Goal: Task Accomplishment & Management: Use online tool/utility

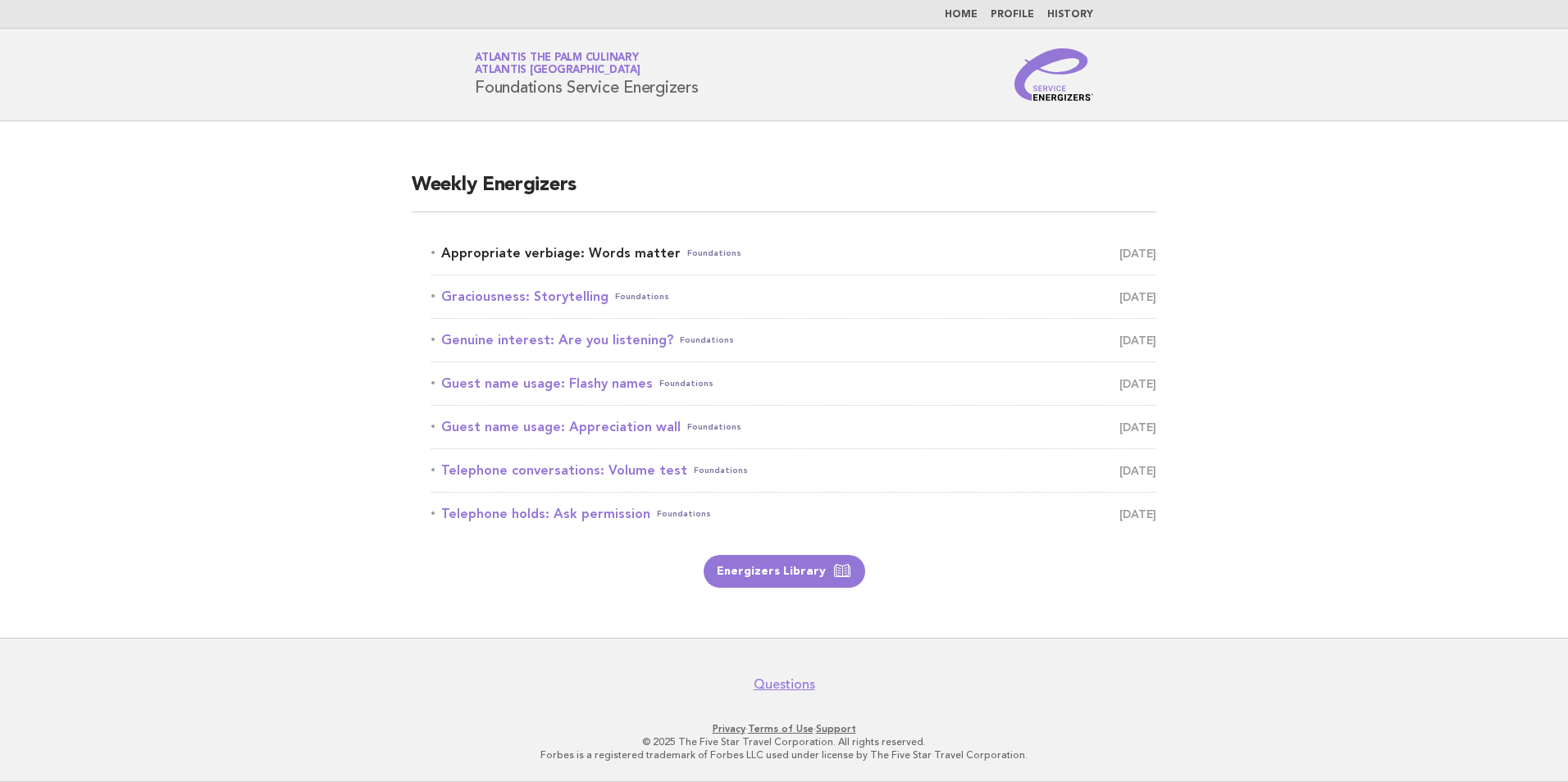
click at [514, 251] on link "Appropriate verbiage: Words matter Foundations August 14" at bounding box center [794, 253] width 725 height 23
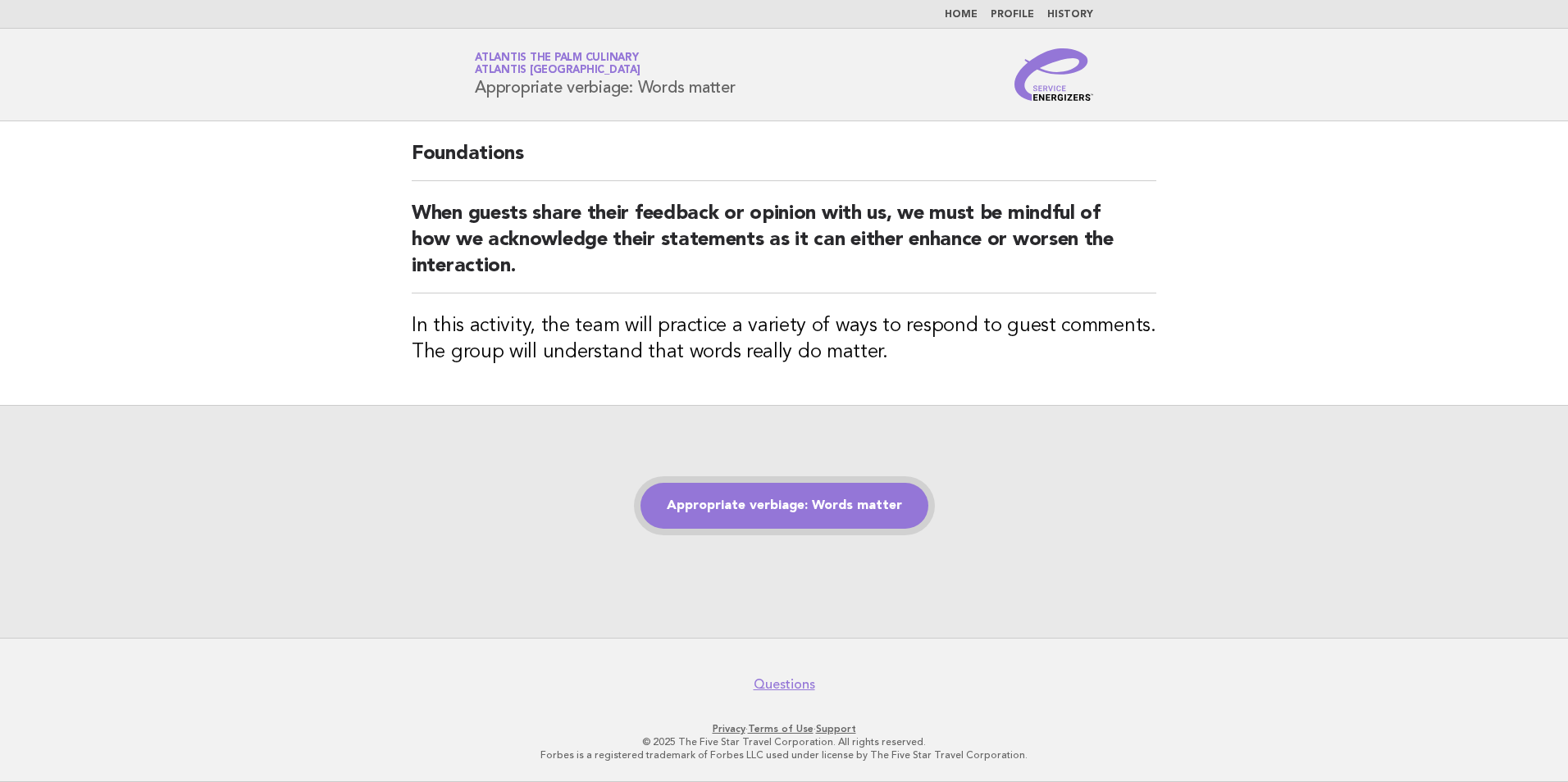
click at [771, 509] on link "Appropriate verbiage: Words matter" at bounding box center [784, 506] width 288 height 46
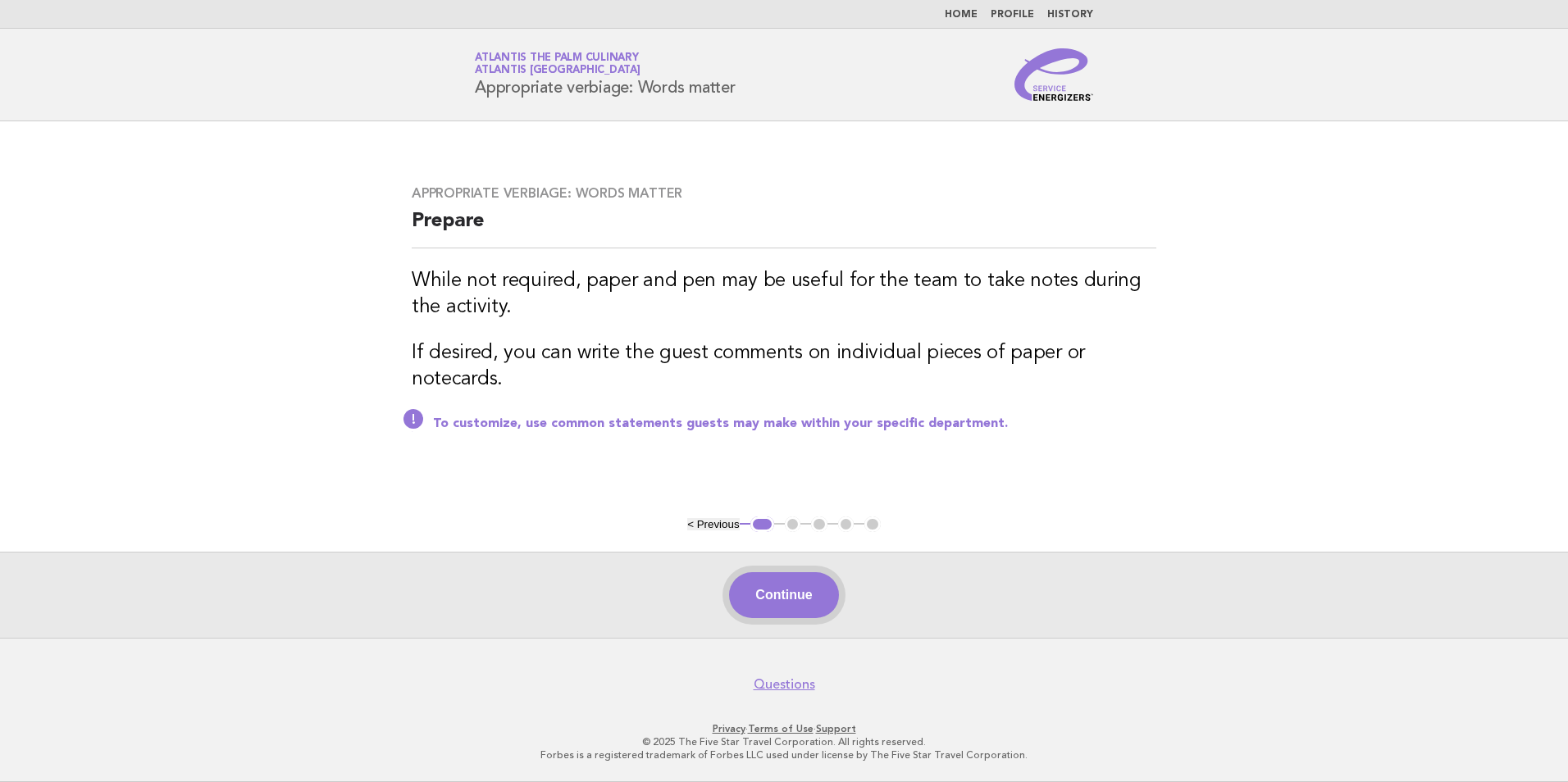
click at [795, 592] on button "Continue" at bounding box center [784, 596] width 109 height 46
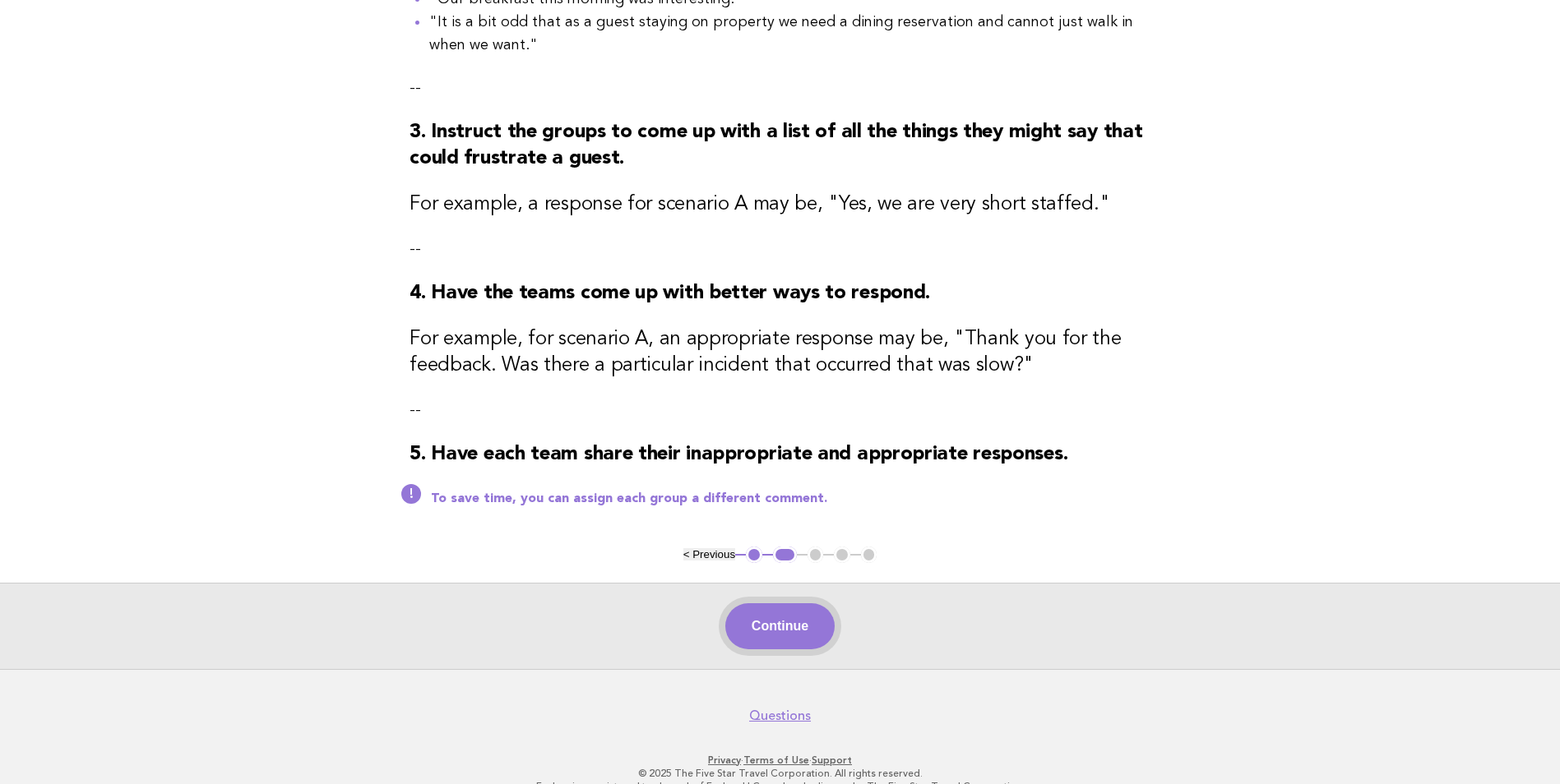
click at [787, 622] on button "Continue" at bounding box center [780, 627] width 109 height 46
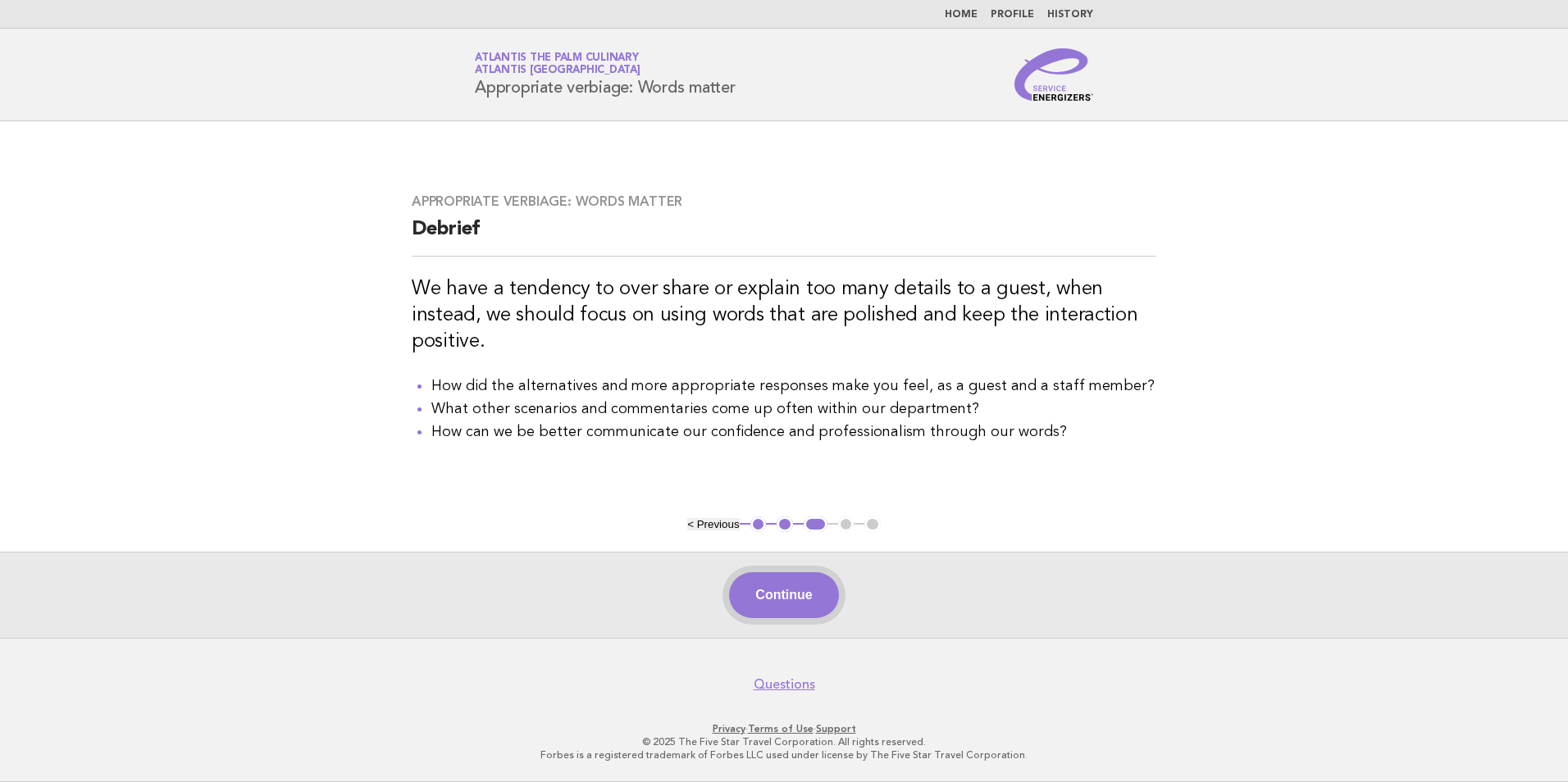
click at [804, 605] on button "Continue" at bounding box center [784, 596] width 109 height 46
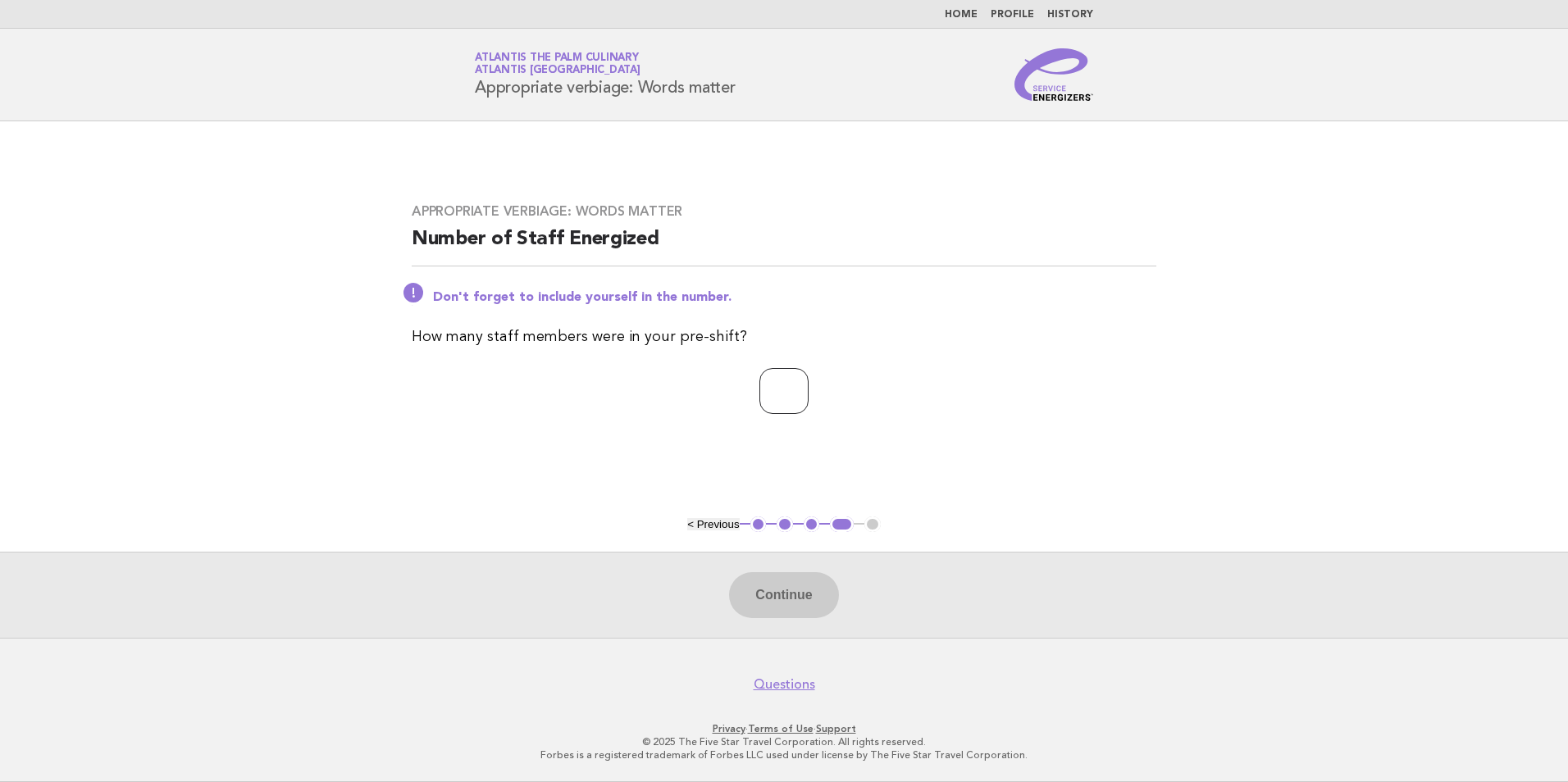
click at [809, 384] on input "*" at bounding box center [783, 391] width 49 height 46
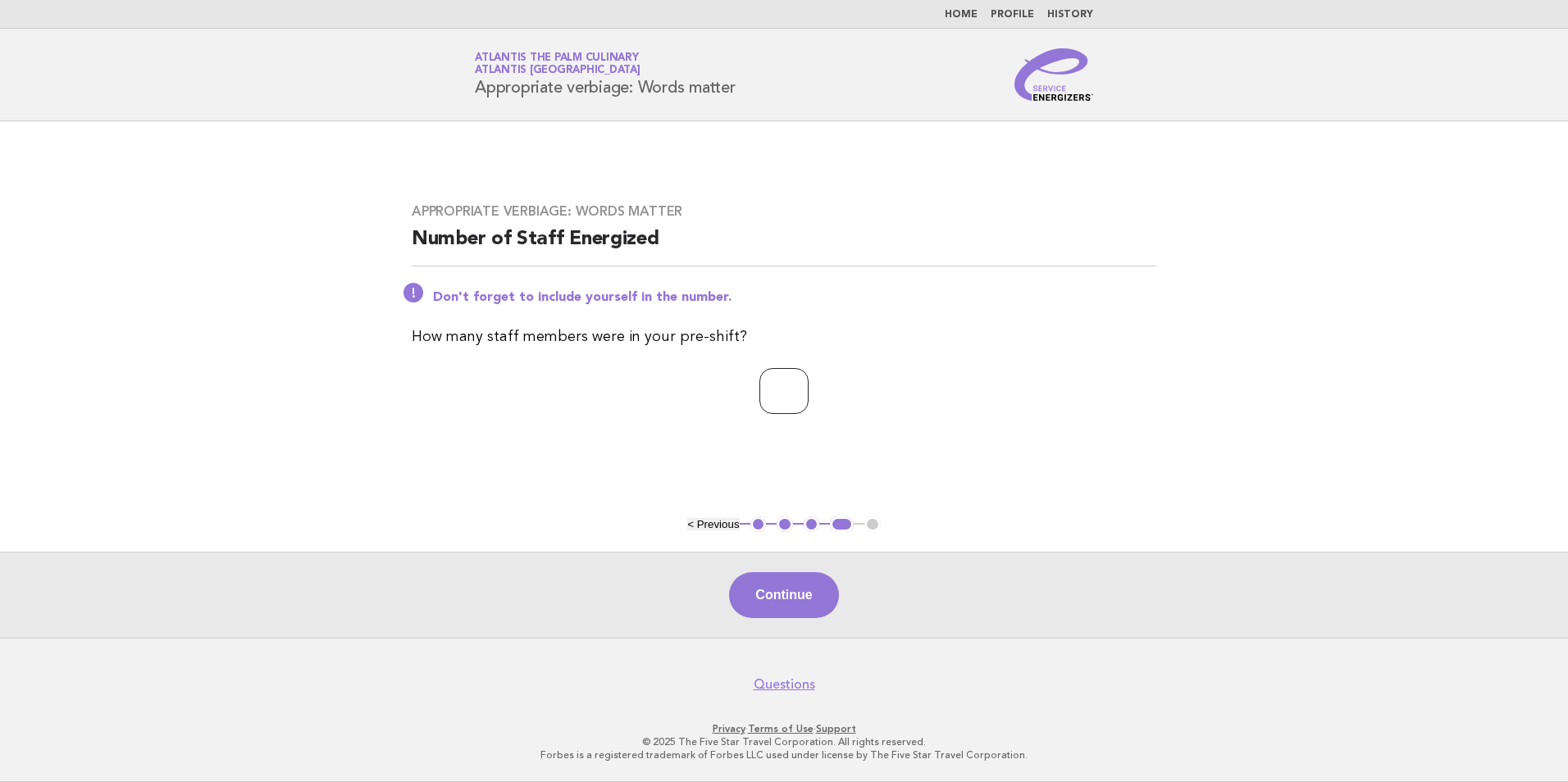
click at [809, 384] on input "*" at bounding box center [783, 391] width 49 height 46
click at [809, 383] on input "*" at bounding box center [783, 391] width 49 height 46
type input "*"
click at [809, 383] on input "*" at bounding box center [783, 391] width 49 height 46
click at [781, 598] on button "Continue" at bounding box center [784, 596] width 109 height 46
